Goal: Register for event/course

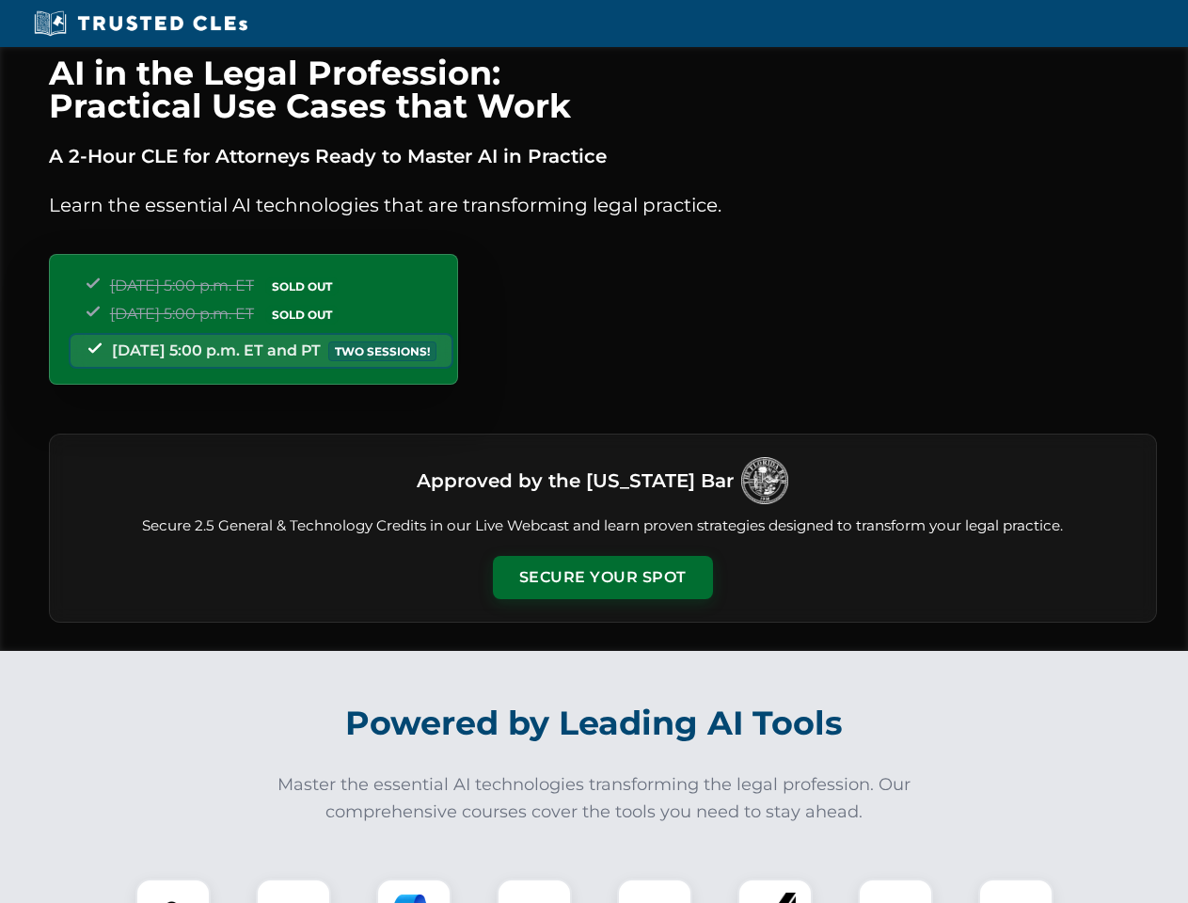
click at [602, 578] on button "Secure Your Spot" at bounding box center [603, 577] width 220 height 43
click at [173, 891] on img at bounding box center [173, 916] width 55 height 55
click at [294, 891] on div at bounding box center [293, 916] width 75 height 75
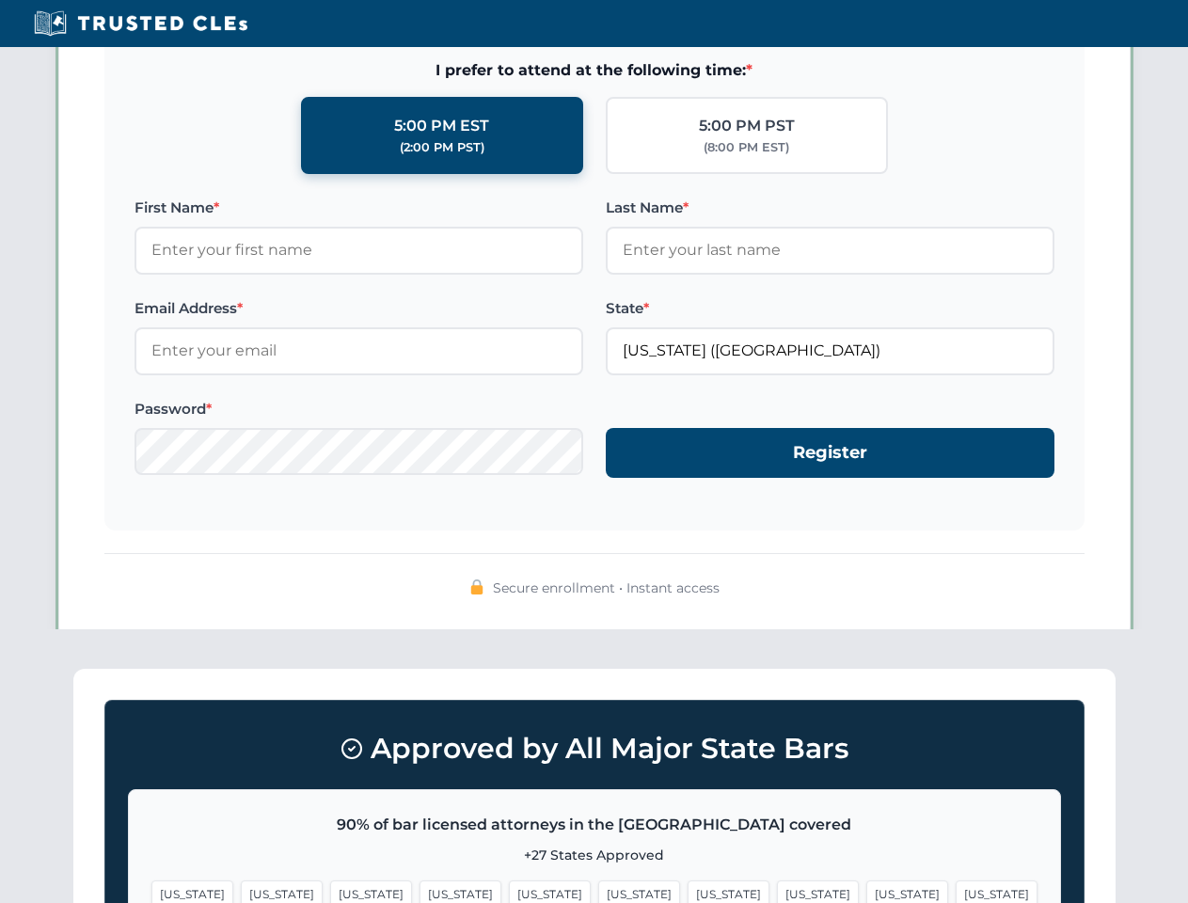
click at [867, 891] on span "[US_STATE]" at bounding box center [908, 894] width 82 height 27
